Goal: Complete application form

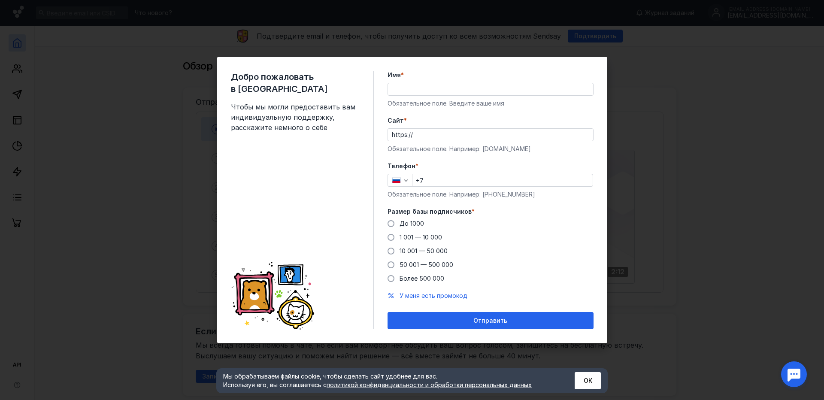
click at [434, 176] on input "+7" at bounding box center [502, 180] width 180 height 12
click at [676, 313] on div "Добро пожаловать в Sendsay Чтобы мы могли предоставить вам индивидуальную подде…" at bounding box center [412, 200] width 824 height 400
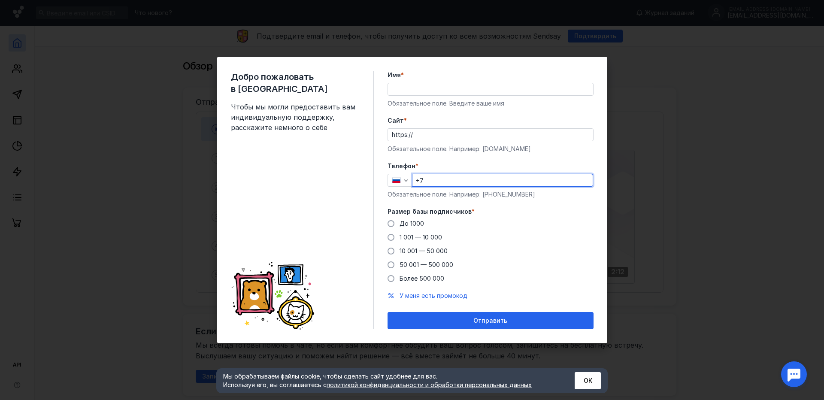
click at [637, 249] on div "Добро пожаловать в Sendsay Чтобы мы могли предоставить вам индивидуальную подде…" at bounding box center [412, 200] width 824 height 400
click at [620, 99] on div "Добро пожаловать в Sendsay Чтобы мы могли предоставить вам индивидуальную подде…" at bounding box center [412, 200] width 824 height 400
type input "+"
click at [121, 58] on div "Добро пожаловать в Sendsay Чтобы мы могли предоставить вам индивидуальную подде…" at bounding box center [412, 200] width 824 height 400
click at [146, 87] on div "Добро пожаловать в Sendsay Чтобы мы могли предоставить вам индивидуальную подде…" at bounding box center [412, 200] width 824 height 400
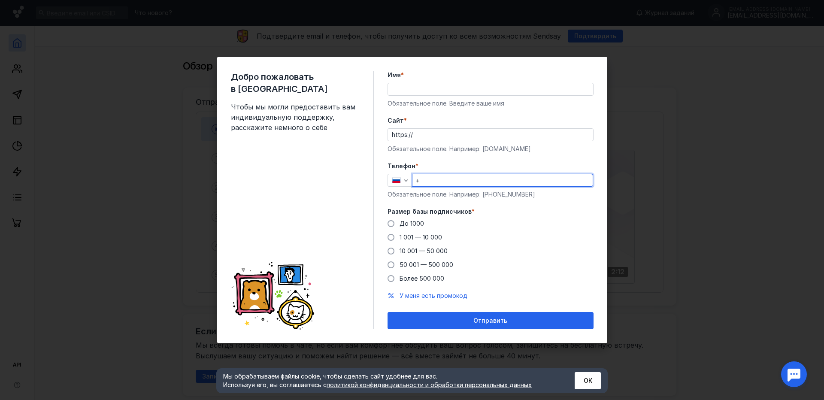
click at [138, 81] on div "Добро пожаловать в Sendsay Чтобы мы могли предоставить вам индивидуальную подде…" at bounding box center [412, 200] width 824 height 400
click at [101, 59] on div "Добро пожаловать в Sendsay Чтобы мы могли предоставить вам индивидуальную подде…" at bounding box center [412, 200] width 824 height 400
